Goal: Task Accomplishment & Management: Use online tool/utility

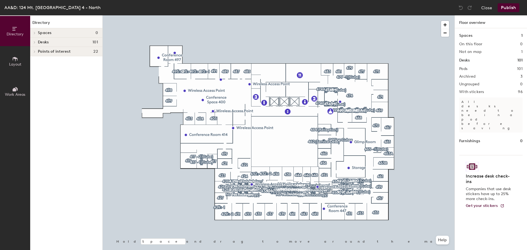
click at [19, 62] on button "Layout" at bounding box center [15, 61] width 30 height 30
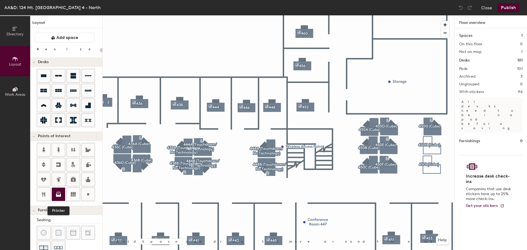
click at [58, 191] on icon at bounding box center [58, 194] width 7 height 7
click at [233, 180] on span "Done" at bounding box center [233, 175] width 16 height 9
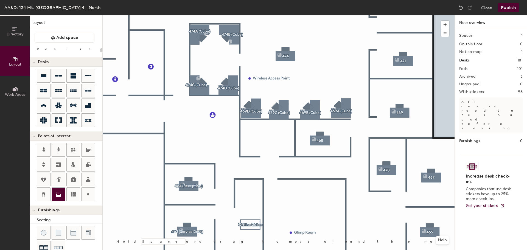
click at [61, 197] on icon at bounding box center [58, 194] width 7 height 7
click at [278, 140] on span "Done" at bounding box center [283, 137] width 16 height 9
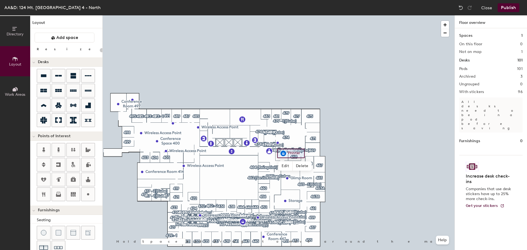
click at [510, 7] on button "Publish" at bounding box center [509, 7] width 22 height 9
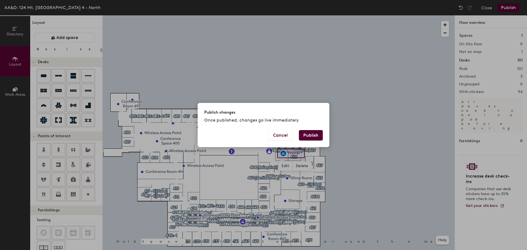
click at [319, 132] on button "Publish" at bounding box center [311, 135] width 24 height 10
type input "20"
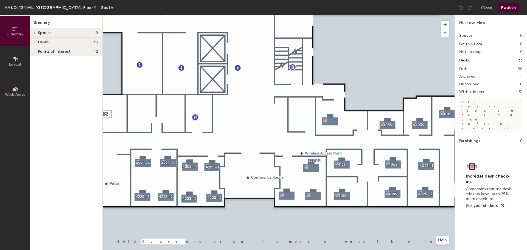
click at [14, 62] on span "Layout" at bounding box center [15, 64] width 12 height 5
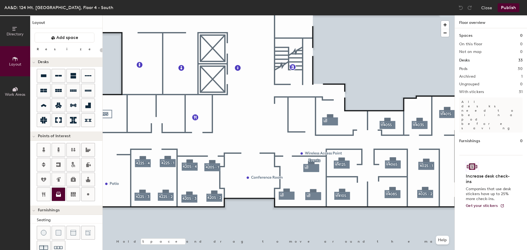
click at [57, 194] on icon at bounding box center [58, 194] width 7 height 7
click at [233, 130] on span "Done" at bounding box center [229, 130] width 16 height 9
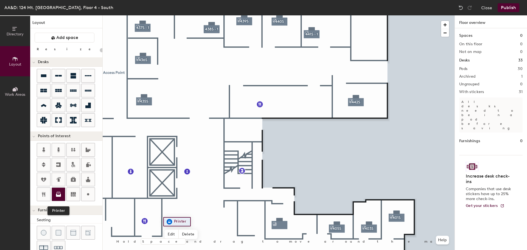
click at [63, 190] on div at bounding box center [58, 194] width 13 height 13
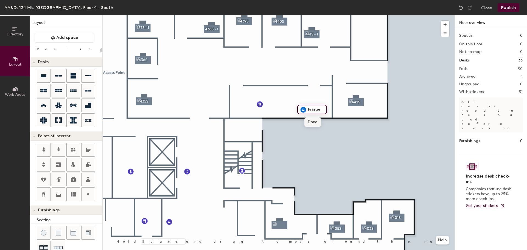
click at [313, 121] on span "Done" at bounding box center [313, 122] width 16 height 9
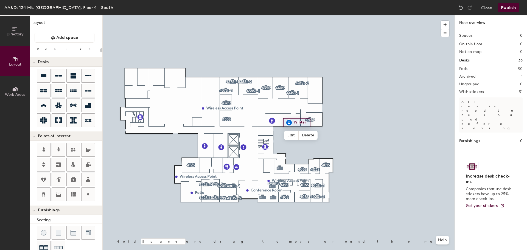
click at [513, 11] on button "Publish" at bounding box center [509, 7] width 22 height 9
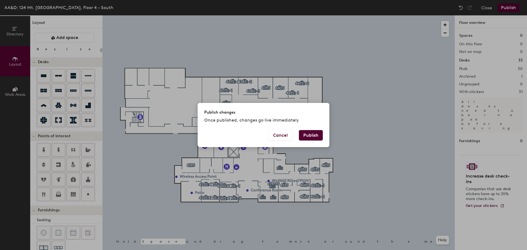
click at [314, 136] on button "Publish" at bounding box center [311, 135] width 24 height 10
type input "20"
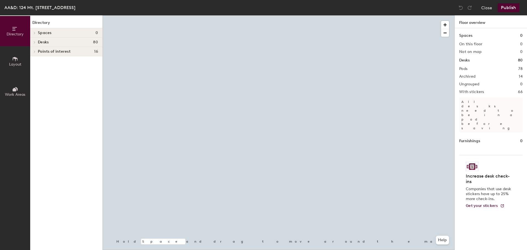
click at [21, 61] on button "Layout" at bounding box center [15, 61] width 30 height 30
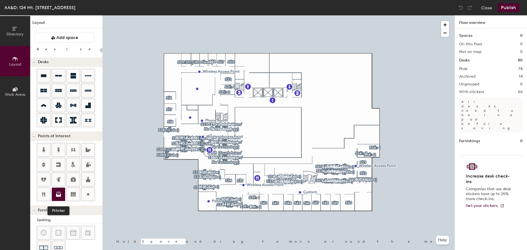
click at [63, 193] on div at bounding box center [58, 194] width 13 height 13
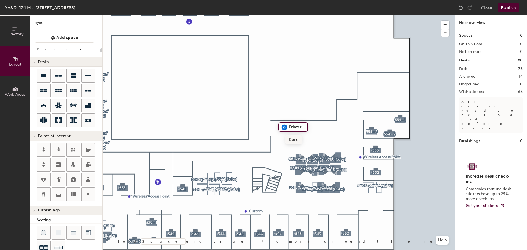
click at [293, 137] on span "Done" at bounding box center [294, 139] width 16 height 9
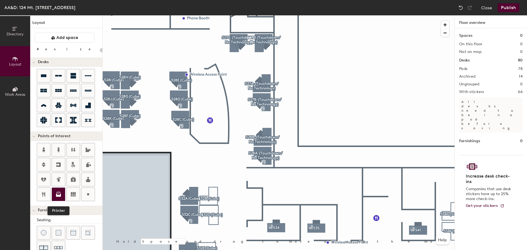
click at [62, 197] on icon at bounding box center [58, 194] width 7 height 7
click at [216, 161] on span "Done" at bounding box center [220, 160] width 16 height 9
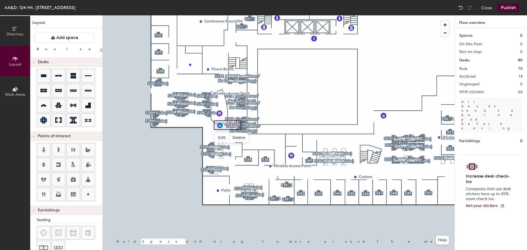
click at [504, 7] on button "Publish" at bounding box center [509, 7] width 22 height 9
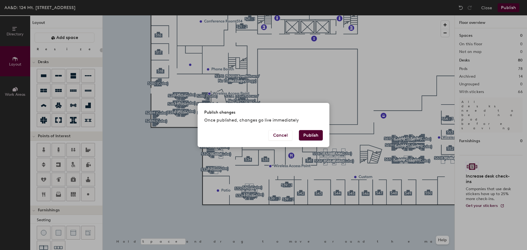
click at [317, 137] on button "Publish" at bounding box center [311, 135] width 24 height 10
type input "20"
